Goal: Complete application form

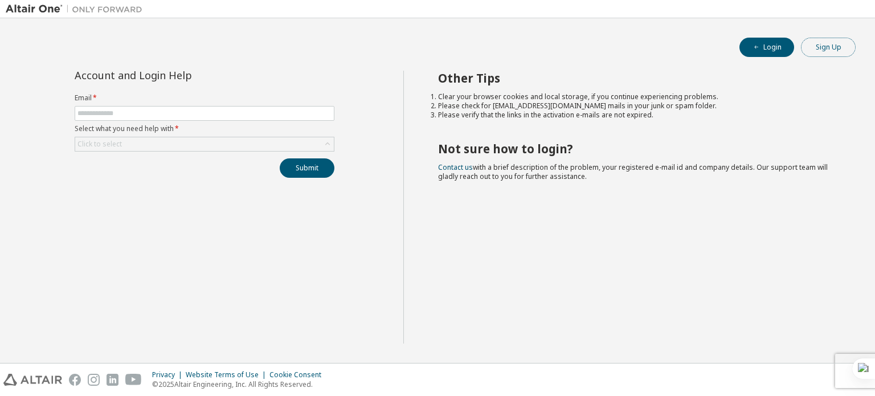
click at [826, 47] on button "Sign Up" at bounding box center [828, 47] width 55 height 19
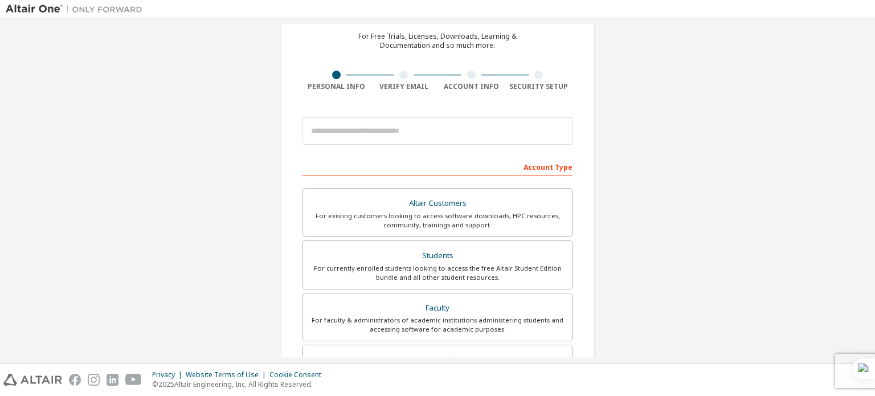
scroll to position [48, 0]
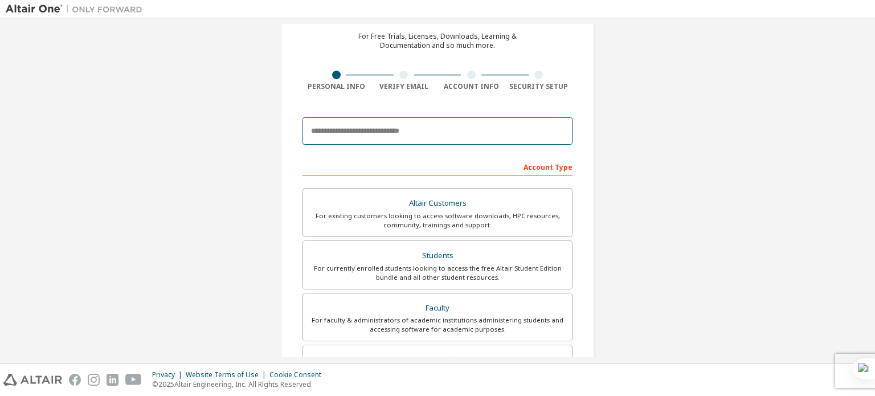
click at [426, 133] on input "email" at bounding box center [438, 130] width 270 height 27
type input "**********"
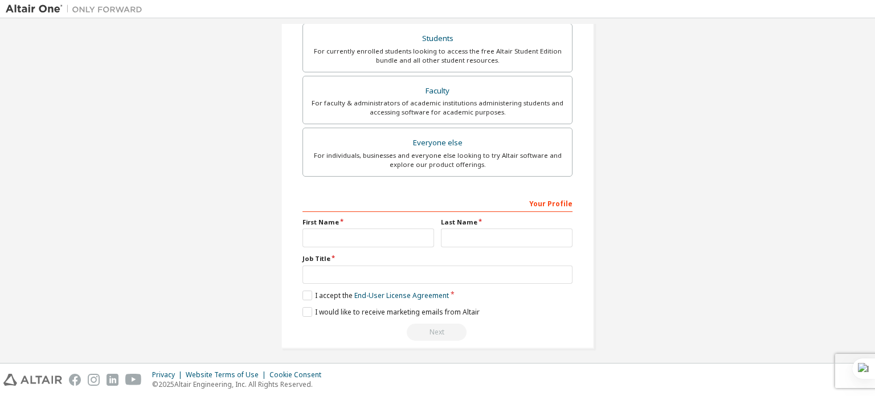
scroll to position [0, 0]
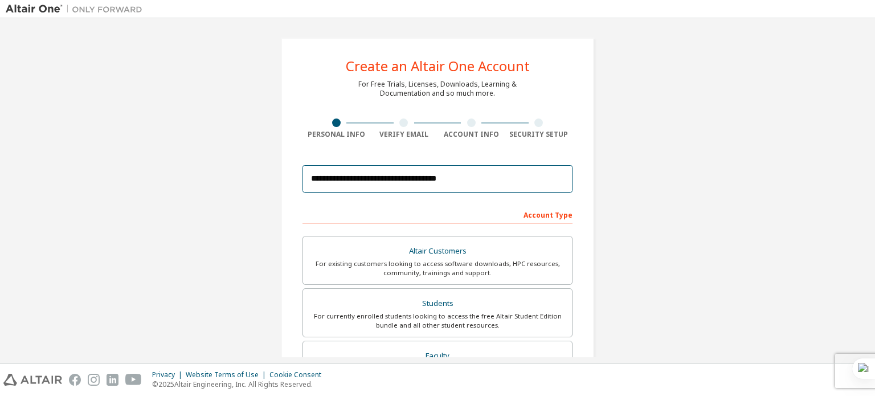
click at [481, 174] on input "**********" at bounding box center [438, 178] width 270 height 27
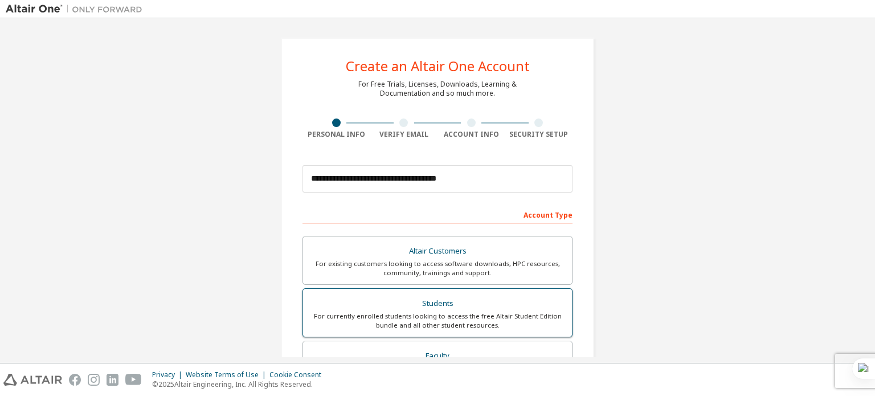
click at [419, 307] on div "Students" at bounding box center [437, 304] width 255 height 16
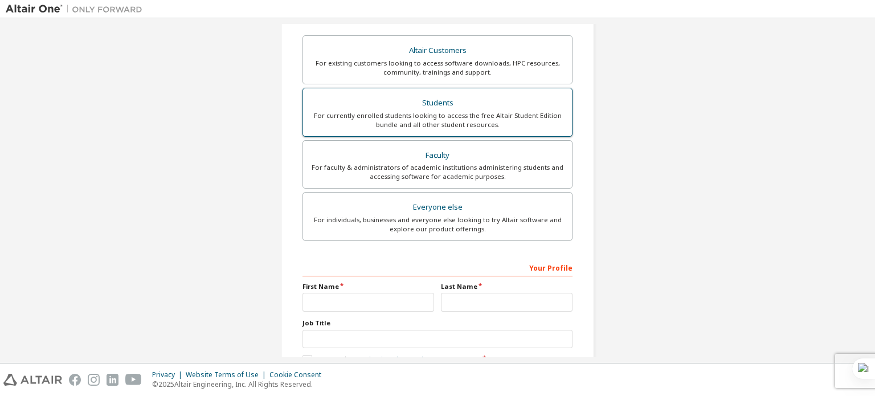
scroll to position [202, 0]
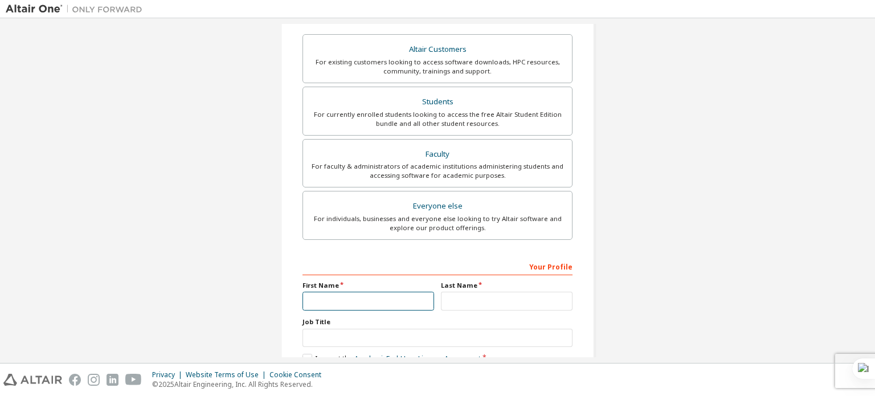
click at [381, 299] on input "text" at bounding box center [369, 301] width 132 height 19
type input "**********"
type input "*"
click at [455, 300] on input "*" at bounding box center [507, 301] width 132 height 19
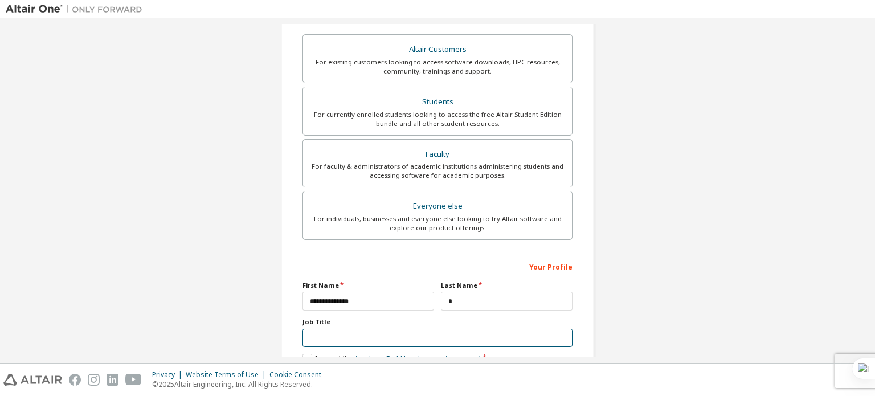
click at [426, 333] on input "text" at bounding box center [438, 338] width 270 height 19
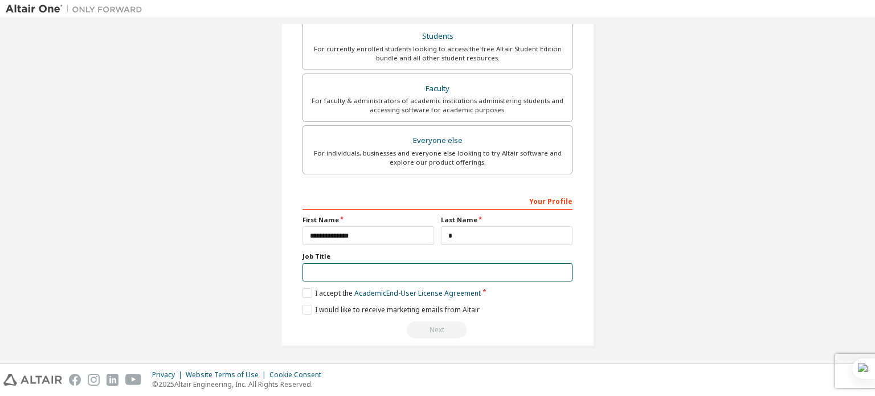
type input "*******"
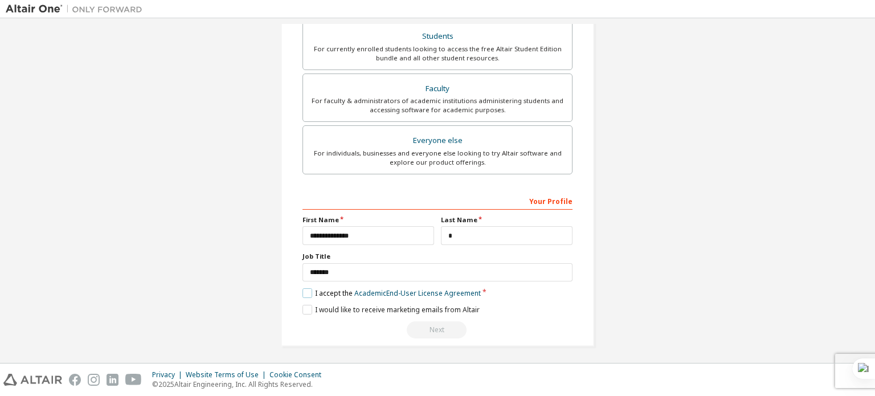
click at [307, 290] on label "I accept the Academic End-User License Agreement" at bounding box center [392, 293] width 178 height 10
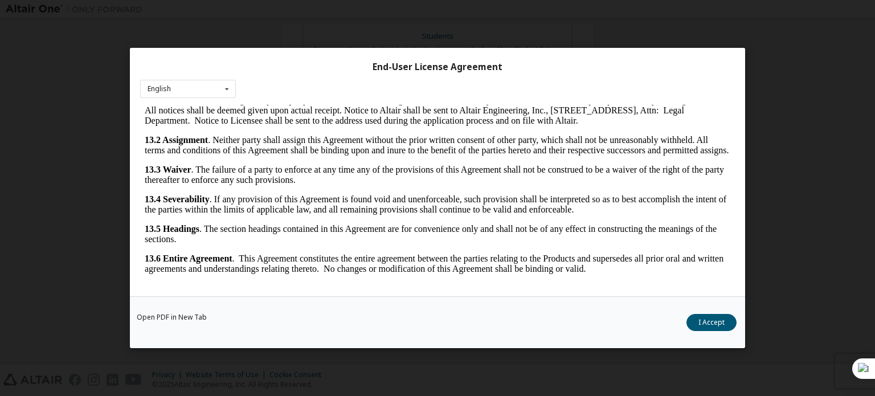
scroll to position [25, 0]
click at [708, 323] on button "I Accept" at bounding box center [712, 322] width 50 height 17
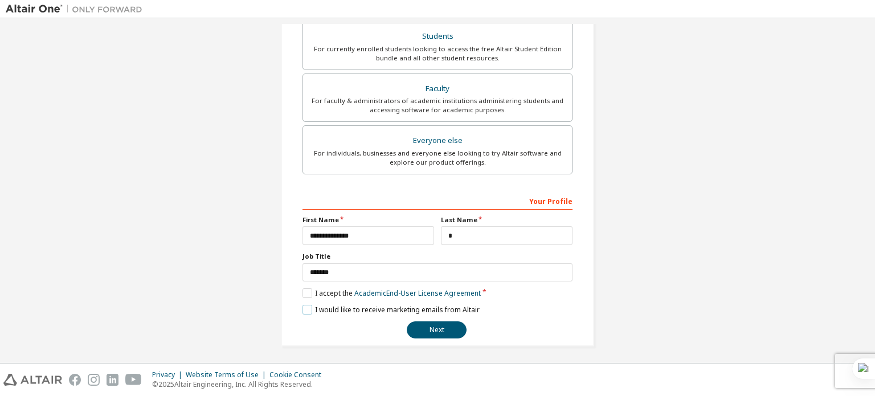
click at [312, 307] on label "I would like to receive marketing emails from Altair" at bounding box center [391, 310] width 177 height 10
click at [421, 327] on button "Next" at bounding box center [437, 329] width 60 height 17
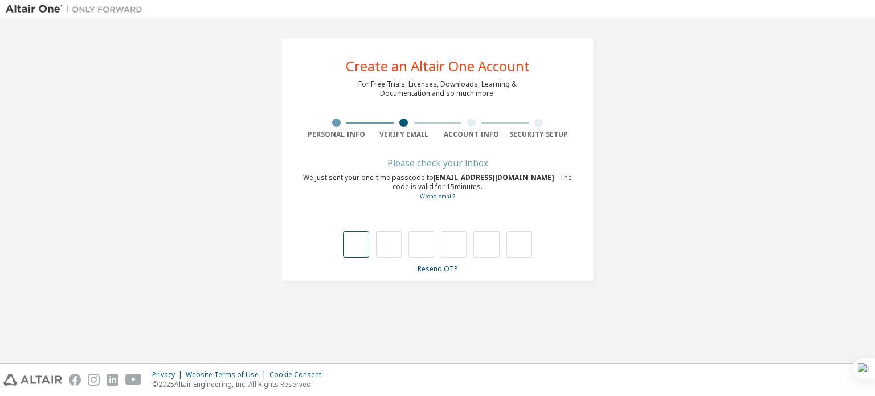
type input "*"
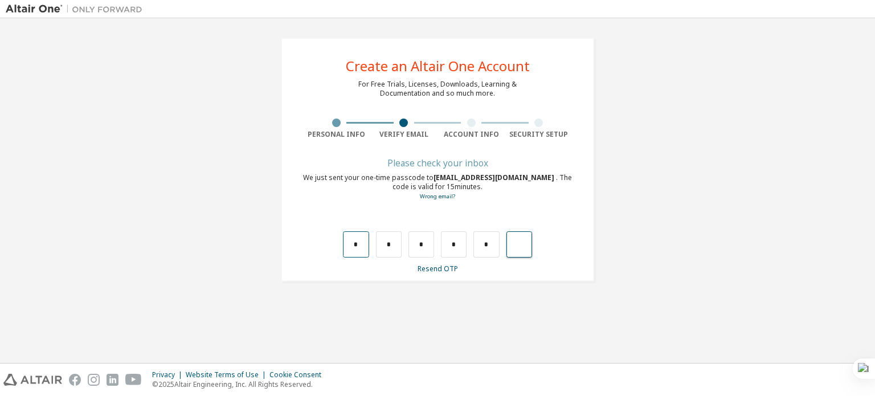
type input "*"
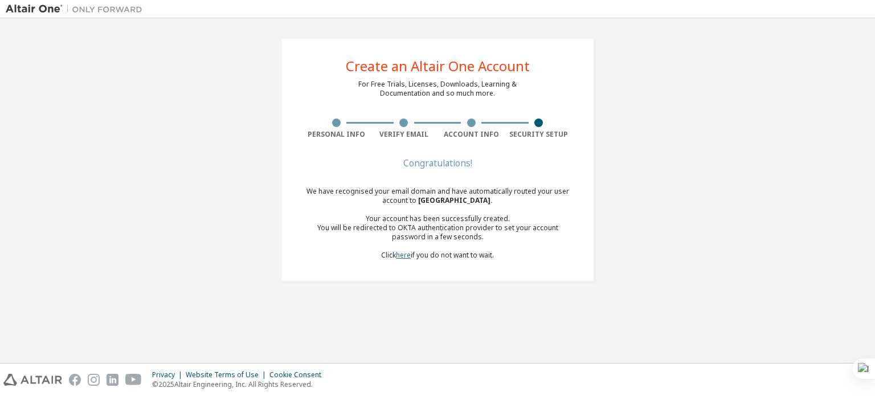
click at [400, 258] on link "here" at bounding box center [403, 255] width 15 height 10
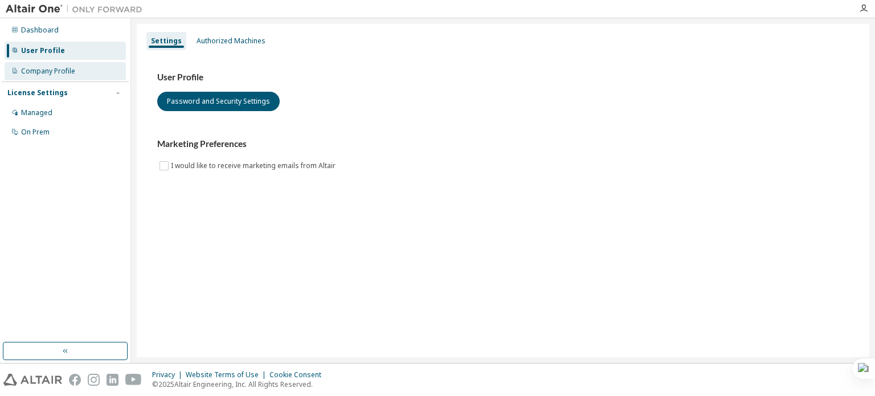
click at [42, 73] on div "Company Profile" at bounding box center [48, 71] width 54 height 9
